Goal: Transaction & Acquisition: Purchase product/service

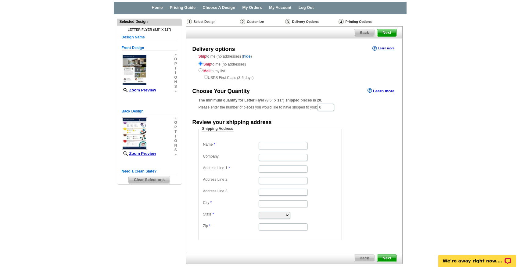
scroll to position [27, 0]
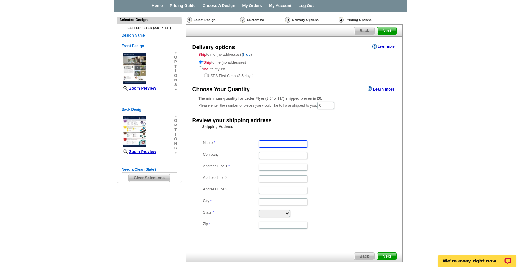
click at [275, 145] on input "Name" at bounding box center [283, 143] width 49 height 7
type input "[PERSON_NAME]"
type input "[STREET_ADDRESS][PERSON_NAME]"
type input "Farmers Branch"
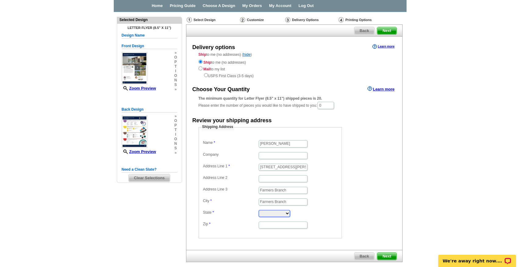
select select "TX"
type input "75234"
click at [290, 156] on input "Company" at bounding box center [283, 155] width 49 height 7
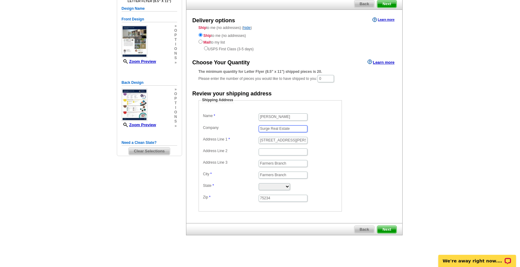
scroll to position [58, 0]
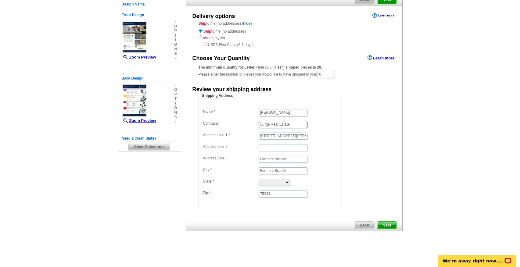
type input "Surge Real Estate"
drag, startPoint x: 293, startPoint y: 161, endPoint x: 224, endPoint y: 157, distance: 69.0
click at [224, 157] on dl "Name Nick Surguine Company Surge Real Estate Address Line 1 13236 Shahan Dr Add…" at bounding box center [270, 153] width 137 height 91
click at [322, 149] on dd at bounding box center [270, 147] width 137 height 9
click at [387, 226] on span "Next" at bounding box center [386, 225] width 19 height 7
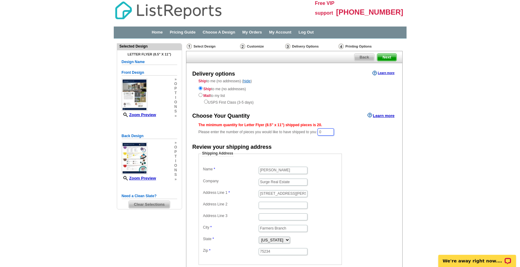
drag, startPoint x: 334, startPoint y: 131, endPoint x: 308, endPoint y: 131, distance: 26.2
click at [308, 131] on div "The minimum quantity for Letter Flyer (8.5" x 11") shipped pieces is 20. Please…" at bounding box center [294, 129] width 191 height 14
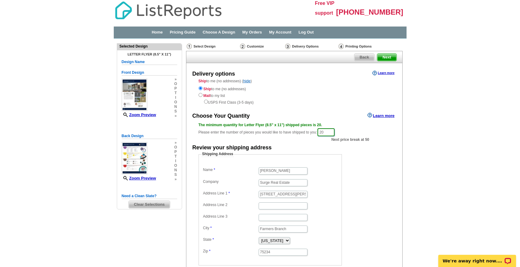
type input "20"
click at [382, 182] on form "Shipping Address Name Nick Surguine Company Surge Real Estate Address Line 1 13…" at bounding box center [294, 209] width 191 height 114
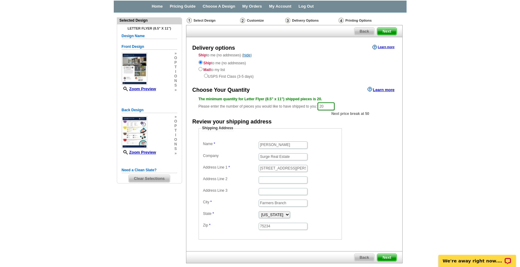
scroll to position [37, 0]
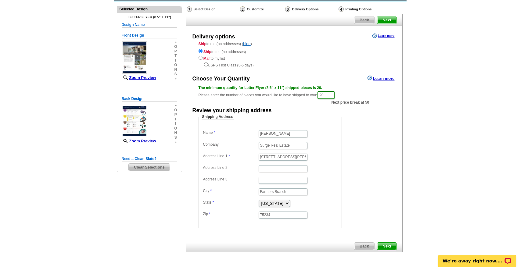
click at [387, 245] on span "Next" at bounding box center [386, 246] width 19 height 7
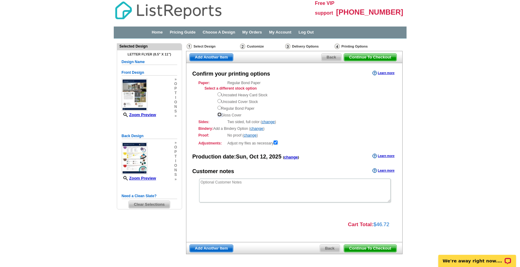
click at [220, 116] on input "radio" at bounding box center [219, 115] width 4 height 4
radio input "true"
click at [219, 108] on input "radio" at bounding box center [219, 108] width 4 height 4
radio input "true"
click at [220, 115] on input "radio" at bounding box center [219, 115] width 4 height 4
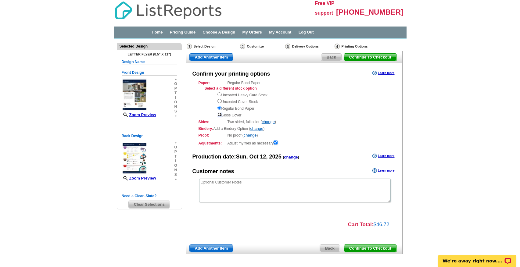
radio input "true"
drag, startPoint x: 255, startPoint y: 114, endPoint x: 217, endPoint y: 94, distance: 43.0
click at [217, 94] on div "Select a different stock option Uncoated Heavy Card Stock Uncoated Cover Stock …" at bounding box center [297, 102] width 185 height 32
copy div "Uncoated Heavy Card Stock Uncoated Cover Stock Regular Bond Paper Gloss Cover"
click at [336, 129] on div "Bindery: Add a Bindery Option ( change ) Folding 1 fold (bi-fold) 2 folds (tri-…" at bounding box center [294, 128] width 191 height 5
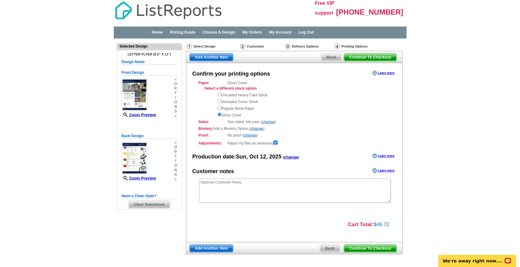
click at [367, 249] on span "Continue To Checkout" at bounding box center [370, 248] width 52 height 7
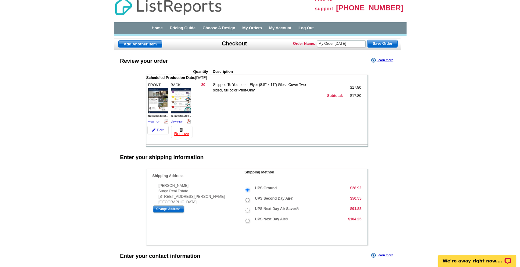
scroll to position [5, 0]
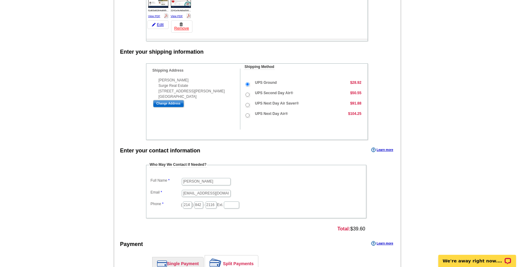
scroll to position [0, 0]
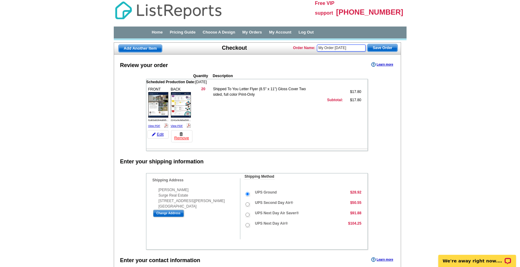
drag, startPoint x: 363, startPoint y: 47, endPoint x: 316, endPoint y: 46, distance: 47.3
click at [316, 46] on div "Order Name: My Order 2025-10-12 Save Order" at bounding box center [345, 47] width 105 height 9
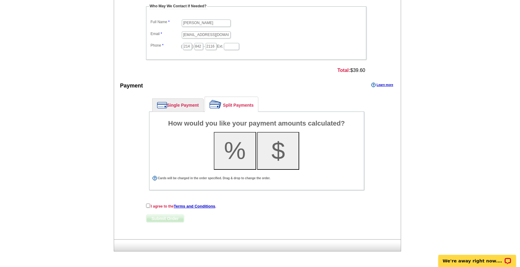
scroll to position [268, 0]
type input "Ross Ave #6"
click at [180, 106] on link "Single Payment" at bounding box center [177, 105] width 51 height 13
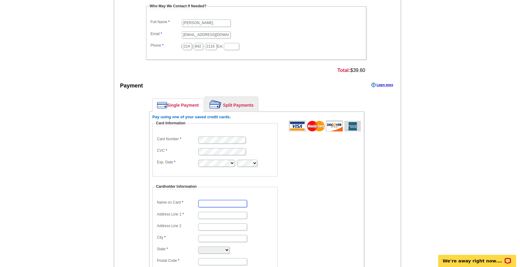
type input "[PERSON_NAME]"
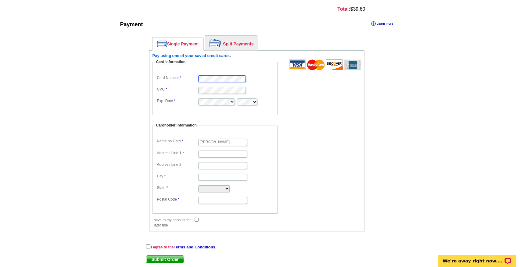
scroll to position [331, 0]
click at [227, 152] on input "Address Line 1" at bounding box center [222, 153] width 49 height 7
type input "[STREET_ADDRESS][PERSON_NAME]"
type input "Farmers Branch"
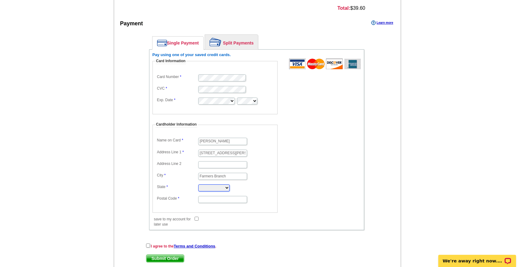
select select "TX"
type input "75234"
click at [306, 170] on form "Card Information Card Number CVC Exp. Date Cardholder Information Name on Card …" at bounding box center [256, 140] width 208 height 162
click at [149, 245] on input "checkbox" at bounding box center [148, 246] width 4 height 4
checkbox input "true"
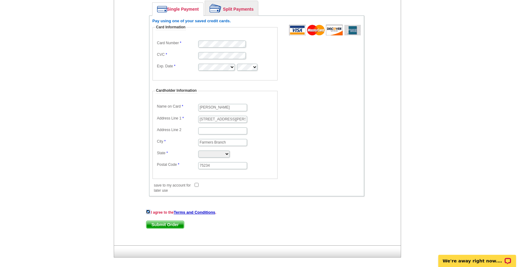
scroll to position [371, 0]
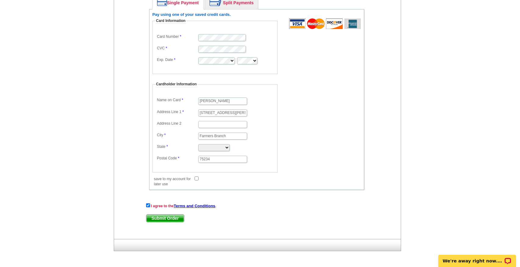
click at [160, 218] on span "Submit Order" at bounding box center [165, 218] width 38 height 7
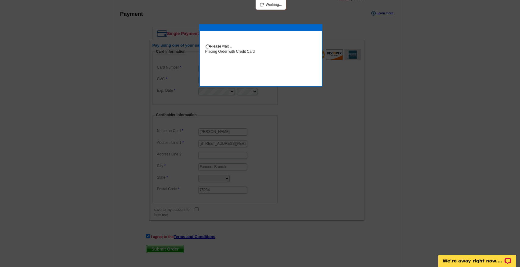
scroll to position [402, 0]
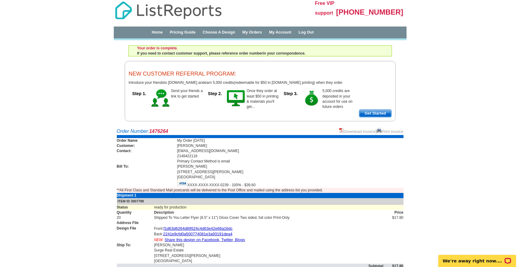
click at [467, 72] on div "Free VIP support [PHONE_NUMBER] Home Pricing Guide Choose A Design My Orders My…" at bounding box center [260, 60] width 520 height 121
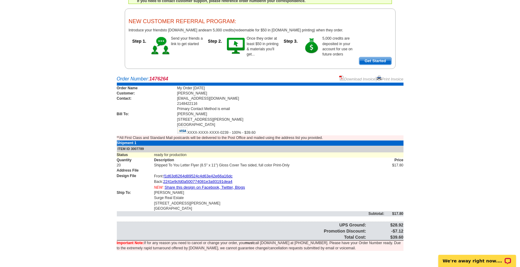
scroll to position [55, 0]
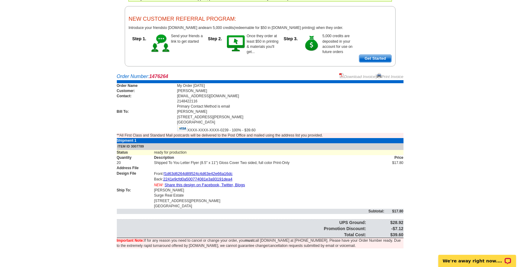
drag, startPoint x: 392, startPoint y: 235, endPoint x: 406, endPoint y: 233, distance: 13.8
click at [406, 233] on div "Order Number: 1476264 Download Invoice | Print Invoice Order Name My Order [DAT…" at bounding box center [260, 165] width 293 height 184
copy table "UPS Ground: $28.92 Promotion Discount: -$7.12 Total Cost: $"
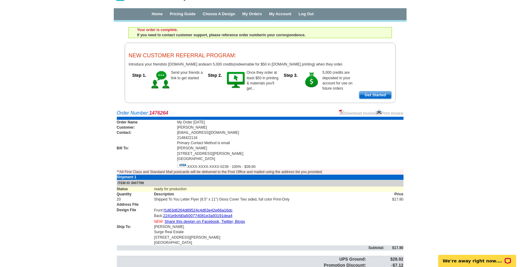
scroll to position [0, 0]
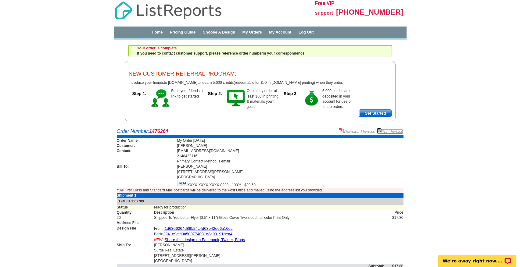
drag, startPoint x: 395, startPoint y: 130, endPoint x: 398, endPoint y: 213, distance: 83.0
click at [395, 130] on link "Print Invoice" at bounding box center [390, 131] width 27 height 5
